Goal: Transaction & Acquisition: Purchase product/service

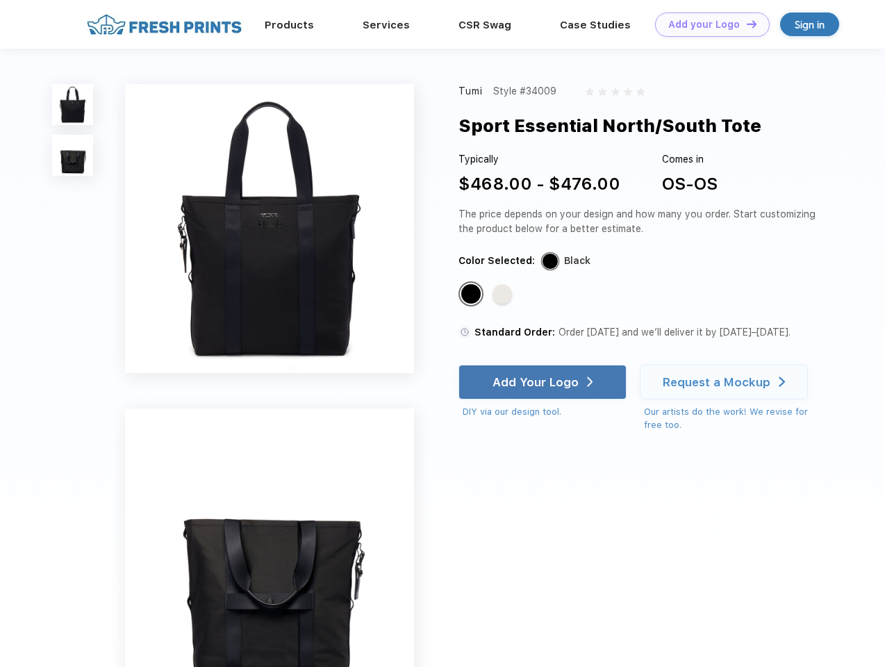
click at [707, 24] on link "Add your Logo Design Tool" at bounding box center [712, 25] width 115 height 24
click at [0, 0] on div "Design Tool" at bounding box center [0, 0] width 0 height 0
click at [745, 24] on link "Add your Logo Design Tool" at bounding box center [712, 25] width 115 height 24
click at [73, 104] on img at bounding box center [72, 104] width 41 height 41
click at [73, 156] on img at bounding box center [72, 155] width 41 height 41
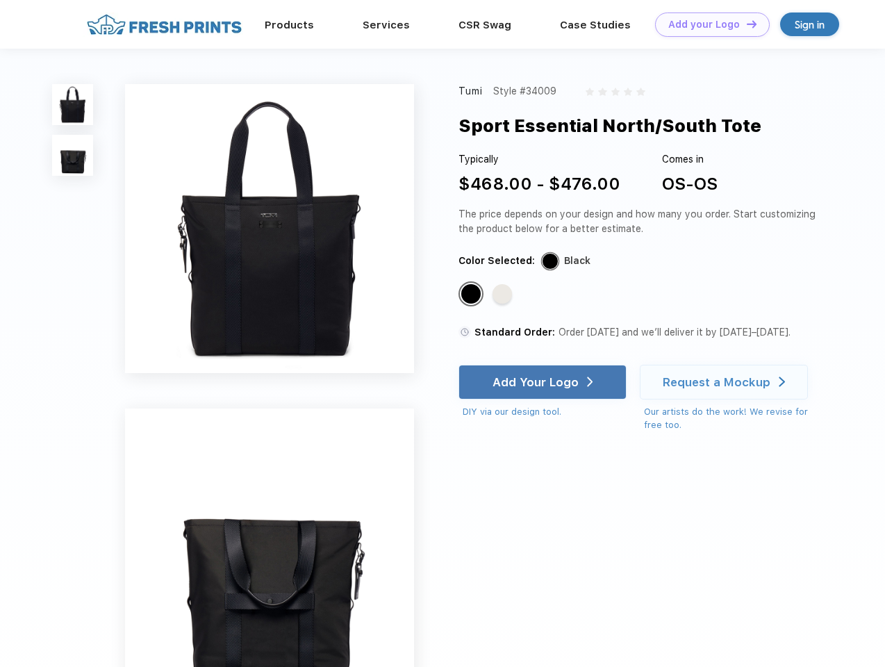
click at [472, 295] on div "Standard Color" at bounding box center [470, 293] width 19 height 19
click at [504, 295] on div "Standard Color" at bounding box center [502, 293] width 19 height 19
click at [544, 382] on div "Add Your Logo" at bounding box center [536, 382] width 86 height 14
click at [726, 382] on div "Request a Mockup" at bounding box center [717, 382] width 108 height 14
